Goal: Task Accomplishment & Management: Complete application form

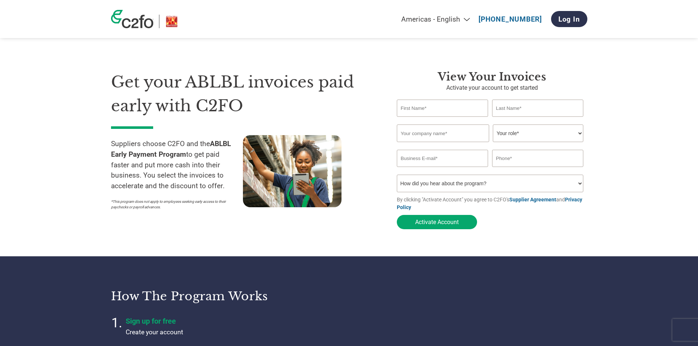
click at [517, 133] on select "Your role* CFO Controller Credit Manager Finance Director Treasurer CEO Preside…" at bounding box center [538, 134] width 91 height 18
click at [622, 176] on section "Get your ABLBL invoices paid early with C2FO Suppliers choose C2FO and the ABLB…" at bounding box center [349, 142] width 698 height 227
click at [459, 133] on input "text" at bounding box center [443, 134] width 92 height 18
click at [329, 59] on div "Get your ABLBL invoices paid early with C2FO Suppliers choose C2FO and the ABLB…" at bounding box center [349, 137] width 476 height 192
click at [412, 109] on input "text" at bounding box center [443, 108] width 92 height 17
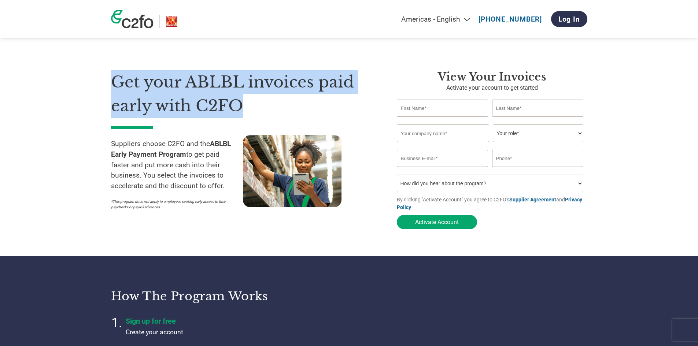
drag, startPoint x: 111, startPoint y: 82, endPoint x: 243, endPoint y: 105, distance: 134.2
click at [243, 105] on h1 "Get your ABLBL invoices paid early with C2FO" at bounding box center [243, 93] width 264 height 47
click at [244, 104] on h1 "Get your ABLBL invoices paid early with C2FO" at bounding box center [243, 93] width 264 height 47
drag, startPoint x: 243, startPoint y: 107, endPoint x: 119, endPoint y: 83, distance: 125.9
click at [119, 83] on h1 "Get your ABLBL invoices paid early with C2FO" at bounding box center [243, 93] width 264 height 47
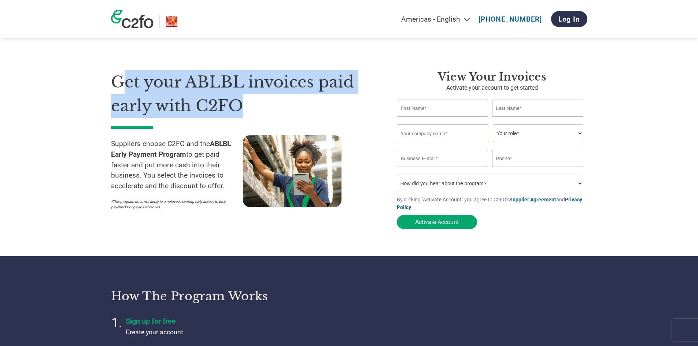
click at [119, 83] on h1 "Get your ABLBL invoices paid early with C2FO" at bounding box center [243, 93] width 264 height 47
drag, startPoint x: 116, startPoint y: 80, endPoint x: 264, endPoint y: 104, distance: 150.0
click at [264, 104] on h1 "Get your ABLBL invoices paid early with C2FO" at bounding box center [243, 93] width 264 height 47
click at [261, 111] on h1 "Get your ABLBL invoices paid early with C2FO" at bounding box center [243, 93] width 264 height 47
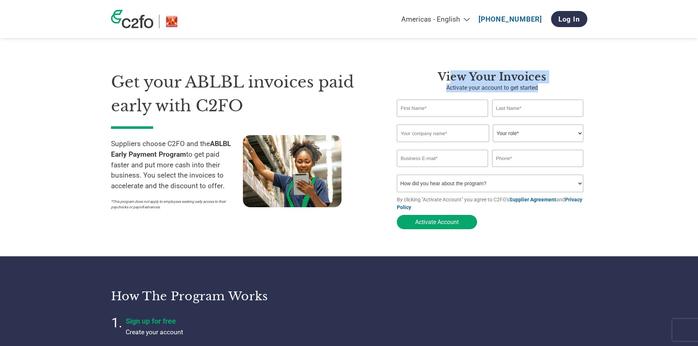
drag, startPoint x: 491, startPoint y: 76, endPoint x: 548, endPoint y: 90, distance: 59.1
click at [548, 90] on div "View Your Invoices Activate your account to get started Invalid first name or f…" at bounding box center [492, 151] width 191 height 163
click at [548, 90] on p "Activate your account to get started" at bounding box center [492, 88] width 191 height 9
drag, startPoint x: 547, startPoint y: 89, endPoint x: 423, endPoint y: 74, distance: 124.8
click at [423, 74] on div "View Your Invoices Activate your account to get started Invalid first name or f…" at bounding box center [492, 151] width 191 height 163
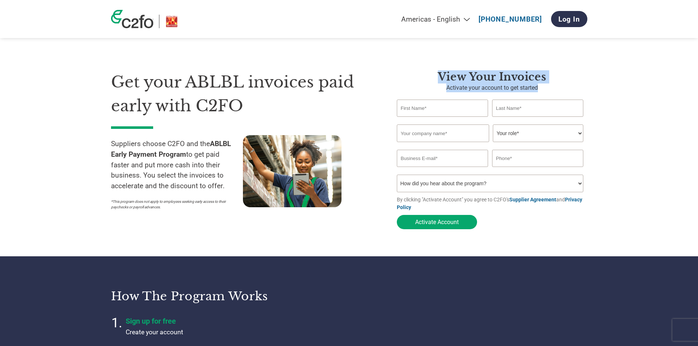
click at [482, 74] on h3 "View Your Invoices" at bounding box center [492, 76] width 191 height 13
drag, startPoint x: 435, startPoint y: 75, endPoint x: 544, endPoint y: 87, distance: 109.6
click at [544, 87] on div "View Your Invoices Activate your account to get started Invalid first name or f…" at bounding box center [492, 151] width 191 height 163
click at [635, 96] on section "Get your ABLBL invoices paid early with C2FO Suppliers choose C2FO and the ABLB…" at bounding box center [349, 142] width 698 height 227
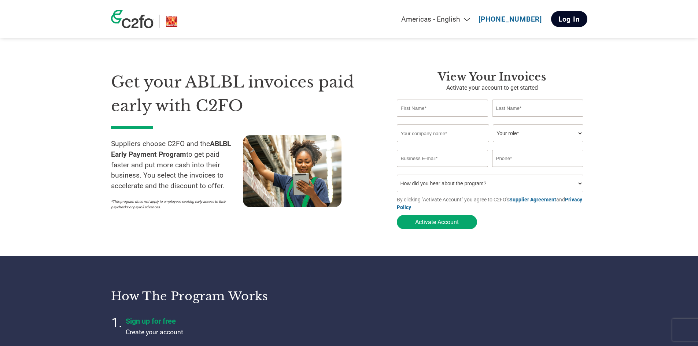
click at [574, 21] on link "Log In" at bounding box center [569, 19] width 36 height 16
